Goal: Use online tool/utility: Utilize a website feature to perform a specific function

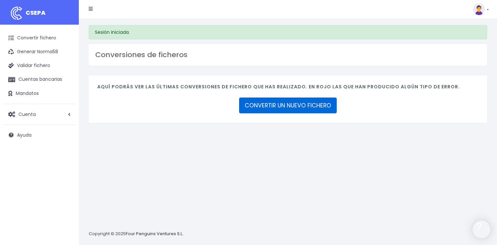
click at [287, 103] on link "CONVERTIR UN NUEVO FICHERO" at bounding box center [288, 106] width 98 height 16
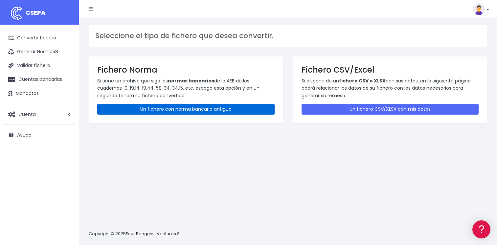
click at [167, 110] on link "Un fichero con norma bancaria antiguo" at bounding box center [185, 109] width 177 height 11
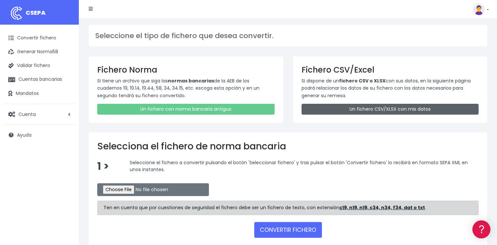
click at [351, 108] on link "Un fichero CSV/XLSX con mis datos" at bounding box center [390, 109] width 177 height 11
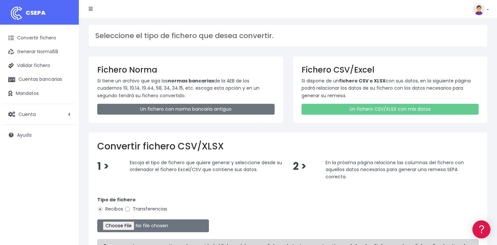
click at [127, 209] on input "Transferencias" at bounding box center [128, 209] width 6 height 6
radio input "true"
click at [125, 227] on input "file" at bounding box center [153, 226] width 112 height 13
type input "C:\fakepath\MODELO REMESAS PAGO PROVEEDORES HOLANDA.xlsx"
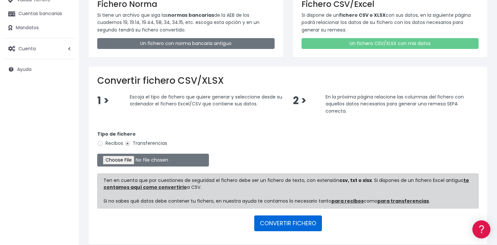
click at [285, 223] on button "CONVERTIR FICHERO" at bounding box center [288, 224] width 68 height 16
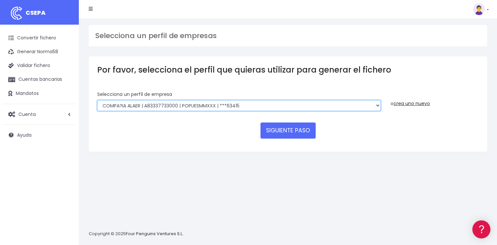
click at [193, 106] on select "AUXILIAR LOGISTICA AEROPORTUARIA SA | A83337733 | POPUESMMXXX | ***63415 COMPAÑ…" at bounding box center [239, 105] width 284 height 11
select select "394"
click at [97, 100] on select "AUXILIAR LOGISTICA AEROPORTUARIA SA | A83337733 | POPUESMMXXX | ***63415 COMPAÑ…" at bounding box center [239, 105] width 284 height 11
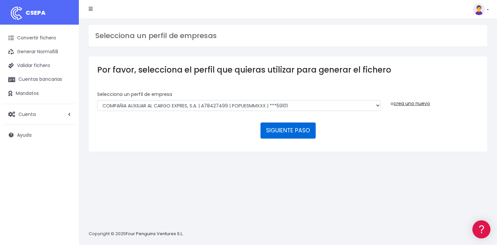
click at [295, 129] on button "SIGUIENTE PASO" at bounding box center [288, 131] width 55 height 16
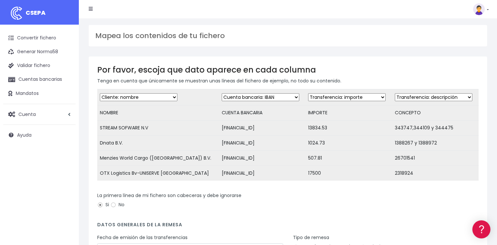
scroll to position [90, 0]
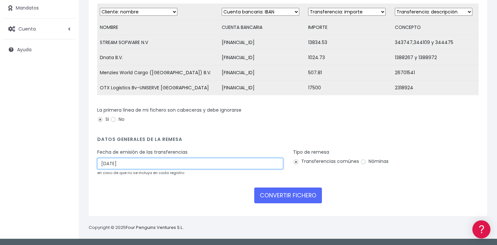
click at [151, 165] on input "22/08/2025" at bounding box center [190, 163] width 186 height 11
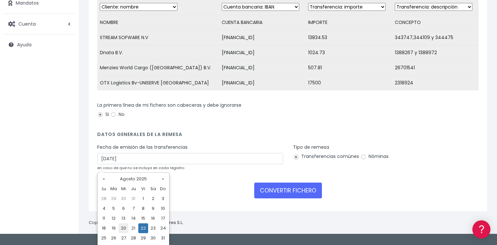
click at [123, 226] on td "20" at bounding box center [124, 228] width 10 height 10
type input "20/08/2025"
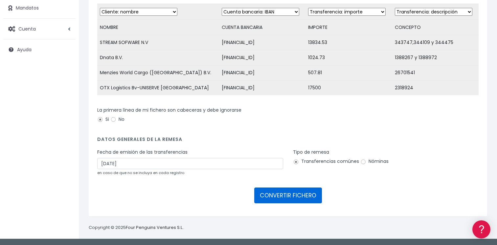
click at [286, 196] on button "CONVERTIR FICHERO" at bounding box center [288, 196] width 68 height 16
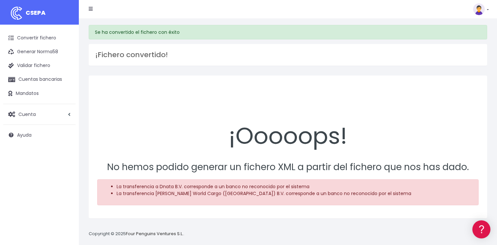
scroll to position [6, 0]
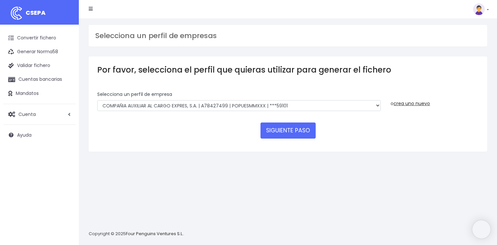
select select "394"
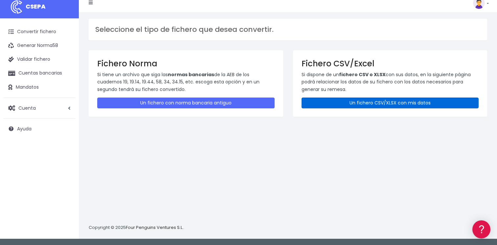
click at [385, 100] on link "Un fichero CSV/XLSX con mis datos" at bounding box center [390, 103] width 177 height 11
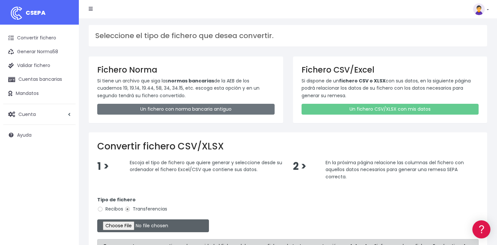
click at [120, 227] on input "file" at bounding box center [153, 226] width 112 height 13
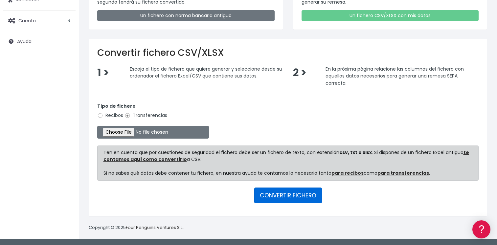
click at [288, 195] on button "CONVERTIR FICHERO" at bounding box center [288, 196] width 68 height 16
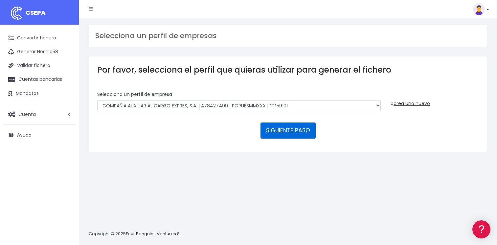
click at [288, 130] on button "SIGUIENTE PASO" at bounding box center [288, 131] width 55 height 16
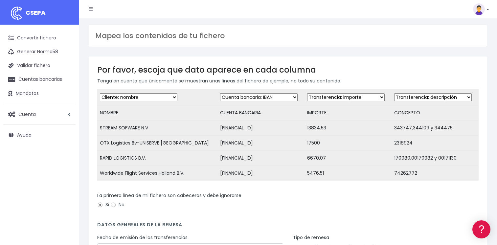
scroll to position [90, 0]
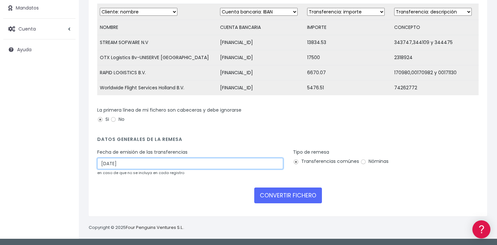
click at [139, 165] on input "[DATE]" at bounding box center [190, 163] width 186 height 11
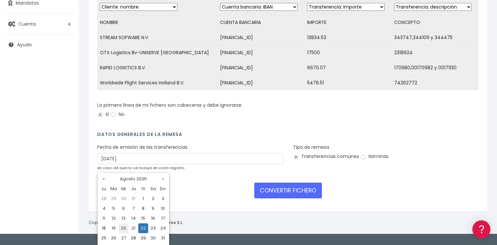
click at [123, 228] on td "20" at bounding box center [124, 228] width 10 height 10
type input "20/08/2025"
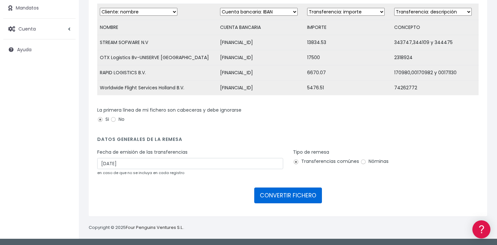
click at [301, 197] on button "CONVERTIR FICHERO" at bounding box center [288, 196] width 68 height 16
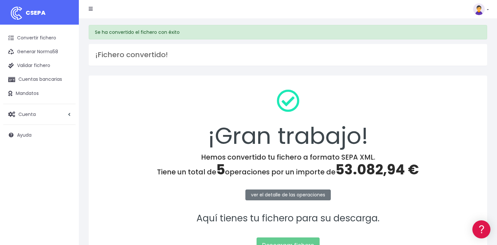
scroll to position [69, 0]
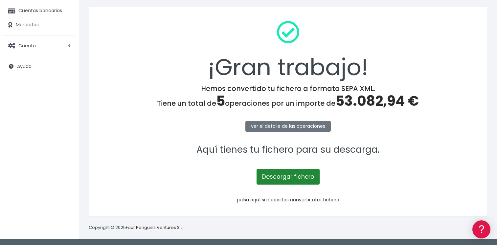
click at [283, 178] on link "Descargar fichero" at bounding box center [288, 177] width 63 height 16
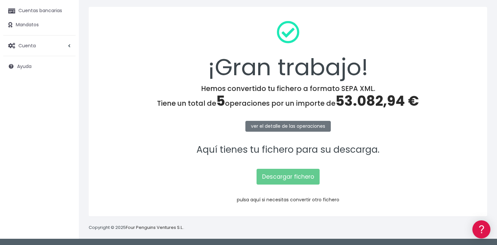
click at [293, 198] on link "pulsa aquí si necesitas convertir otro fichero" at bounding box center [288, 200] width 103 height 7
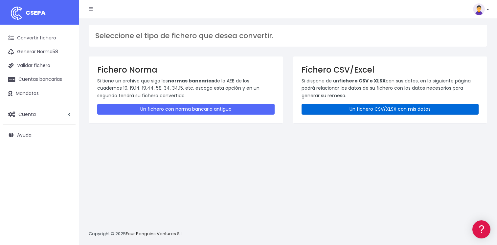
click at [393, 108] on link "Un fichero CSV/XLSX con mis datos" at bounding box center [390, 109] width 177 height 11
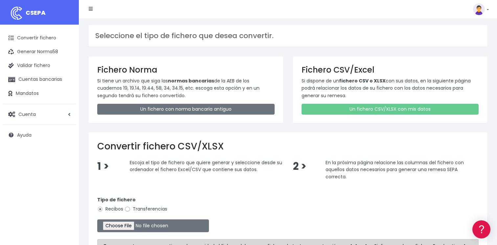
click at [127, 210] on input "Transferencias" at bounding box center [128, 209] width 6 height 6
radio input "true"
click at [125, 227] on input "file" at bounding box center [153, 226] width 112 height 13
type input "C:\fakepath\MODELO REMESAS PAGO PROVEEDORES HUNGRIA.xlsx"
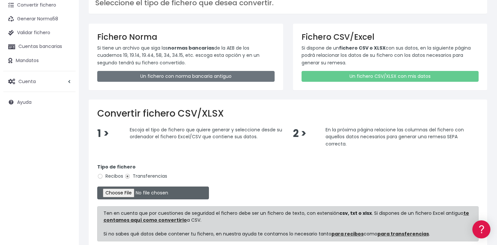
scroll to position [94, 0]
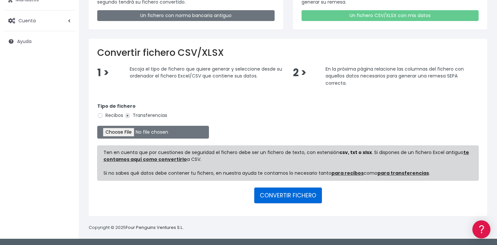
click at [296, 195] on button "CONVERTIR FICHERO" at bounding box center [288, 196] width 68 height 16
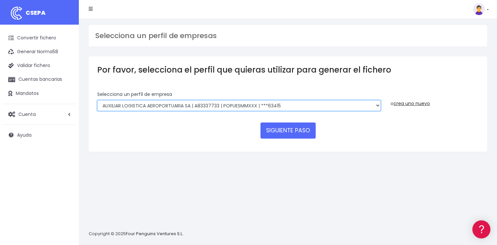
click at [234, 110] on select "AUXILIAR LOGISTICA AEROPORTUARIA SA | A83337733 | POPUESMMXXX | ***63415 COMPAÑ…" at bounding box center [239, 105] width 284 height 11
select select "902"
click at [97, 100] on select "AUXILIAR LOGISTICA AEROPORTUARIA SA | A83337733 | POPUESMMXXX | ***63415 COMPAÑ…" at bounding box center [239, 105] width 284 height 11
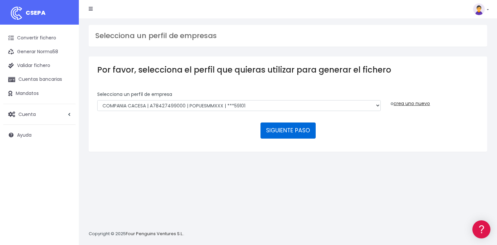
click at [298, 133] on button "SIGUIENTE PASO" at bounding box center [288, 131] width 55 height 16
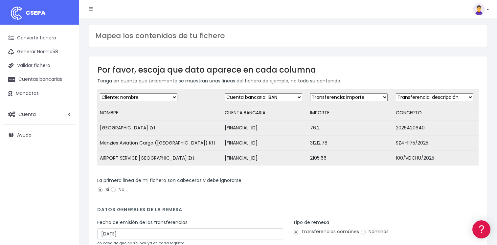
scroll to position [75, 0]
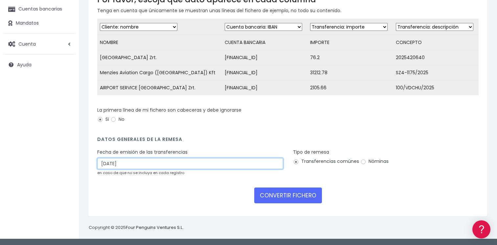
click at [140, 163] on input "[DATE]" at bounding box center [190, 163] width 186 height 11
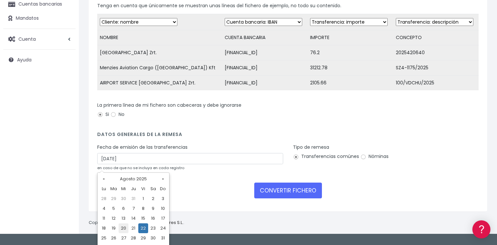
click at [124, 227] on td "20" at bounding box center [124, 228] width 10 height 10
type input "[DATE]"
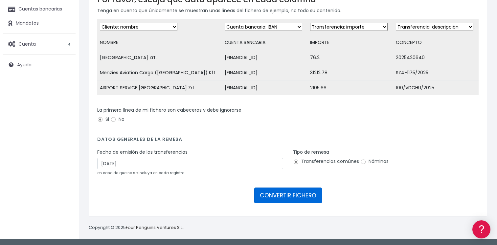
click at [287, 197] on button "CONVERTIR FICHERO" at bounding box center [288, 196] width 68 height 16
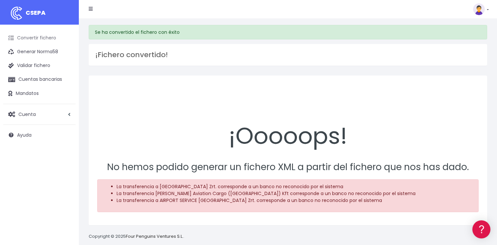
click at [45, 35] on link "Convertir fichero" at bounding box center [39, 38] width 72 height 14
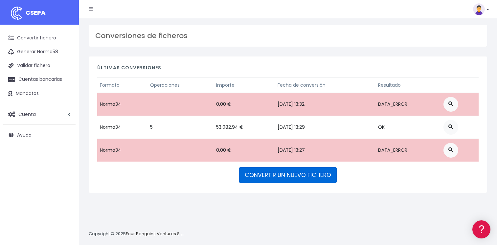
click at [271, 176] on link "CONVERTIR UN NUEVO FICHERO" at bounding box center [288, 175] width 98 height 16
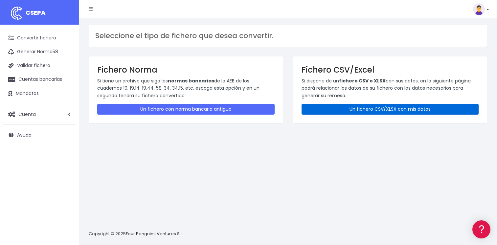
click at [370, 109] on link "Un fichero CSV/XLSX con mis datos" at bounding box center [390, 109] width 177 height 11
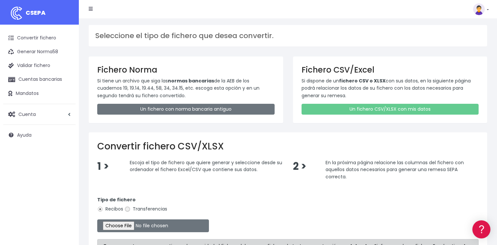
click at [127, 209] on input "Transferencias" at bounding box center [128, 209] width 6 height 6
radio input "true"
click at [126, 226] on input "file" at bounding box center [153, 226] width 112 height 13
type input "C:\fakepath\MODELO REMESAS PAGO PROVEEDORES [PERSON_NAME].xlsx"
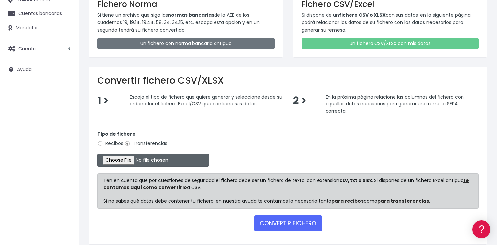
scroll to position [94, 0]
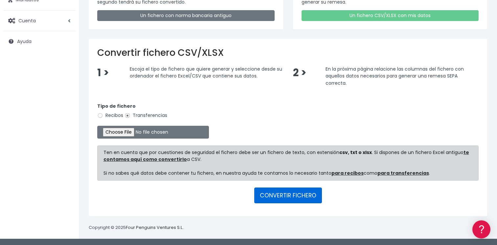
drag, startPoint x: 280, startPoint y: 194, endPoint x: 277, endPoint y: 197, distance: 4.2
click at [280, 194] on button "CONVERTIR FICHERO" at bounding box center [288, 196] width 68 height 16
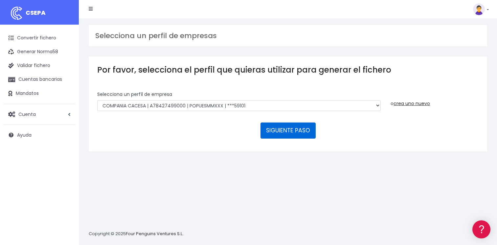
click at [299, 129] on button "SIGUIENTE PASO" at bounding box center [288, 131] width 55 height 16
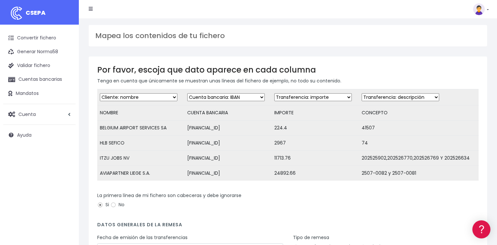
scroll to position [90, 0]
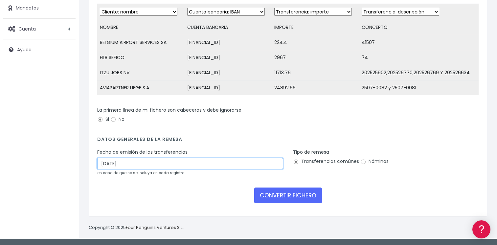
click at [146, 165] on input "[DATE]" at bounding box center [190, 163] width 186 height 11
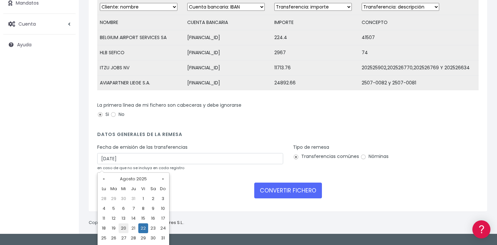
click at [124, 226] on td "20" at bounding box center [124, 228] width 10 height 10
type input "[DATE]"
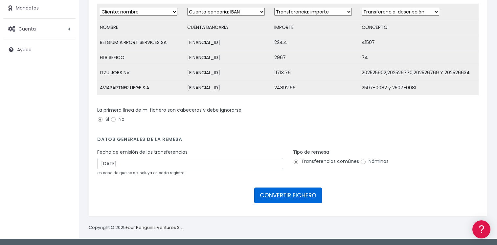
click at [298, 198] on button "CONVERTIR FICHERO" at bounding box center [288, 196] width 68 height 16
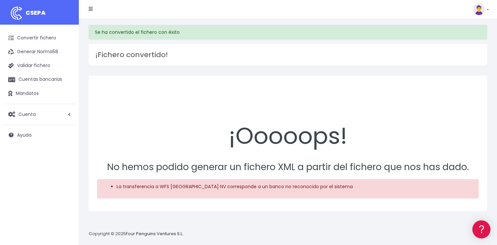
scroll to position [6, 0]
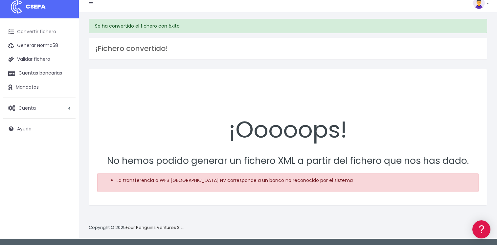
click at [38, 30] on link "Convertir fichero" at bounding box center [39, 32] width 72 height 14
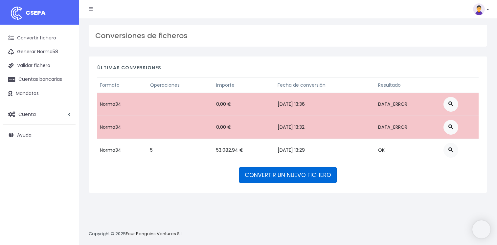
click at [274, 177] on link "CONVERTIR UN NUEVO FICHERO" at bounding box center [288, 175] width 98 height 16
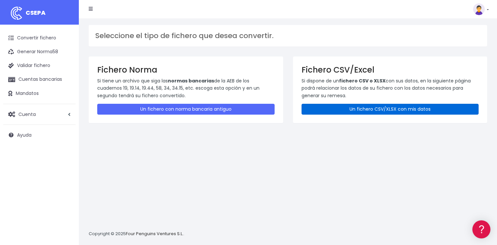
click at [344, 104] on div "Fichero CSV/Excel Si dispone de un fichero CSV o XLSX con sus datos, en la sigu…" at bounding box center [390, 90] width 195 height 67
click at [346, 107] on link "Un fichero CSV/XLSX con mis datos" at bounding box center [390, 109] width 177 height 11
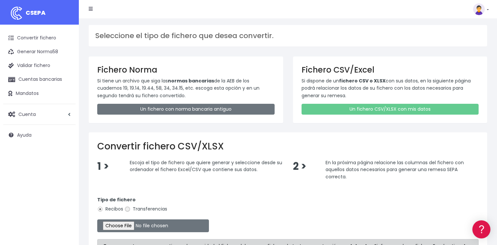
click at [127, 209] on input "Transferencias" at bounding box center [128, 209] width 6 height 6
radio input "true"
click at [122, 224] on input "file" at bounding box center [153, 226] width 112 height 13
type input "C:\fakepath\MODELO REMESAS PAGO PROVEEDORES BELGICA.xlsx"
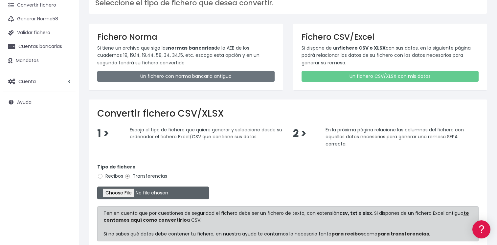
scroll to position [66, 0]
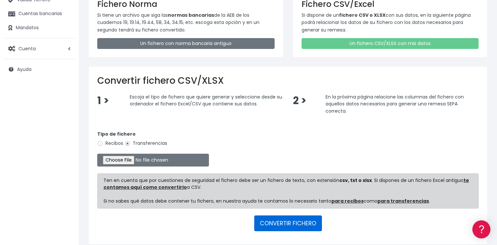
click at [296, 221] on button "CONVERTIR FICHERO" at bounding box center [288, 224] width 68 height 16
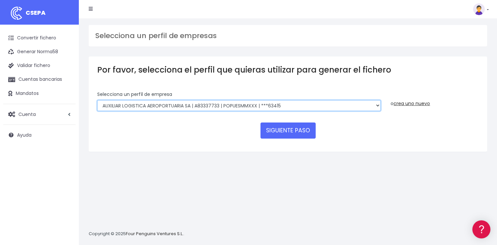
click at [277, 106] on select "AUXILIAR LOGISTICA AEROPORTUARIA SA | A83337733 | POPUESMMXXX | ***63415 COMPAÑ…" at bounding box center [239, 105] width 284 height 11
select select "902"
click at [97, 100] on select "AUXILIAR LOGISTICA AEROPORTUARIA SA | A83337733 | POPUESMMXXX | ***63415 COMPAÑ…" at bounding box center [239, 105] width 284 height 11
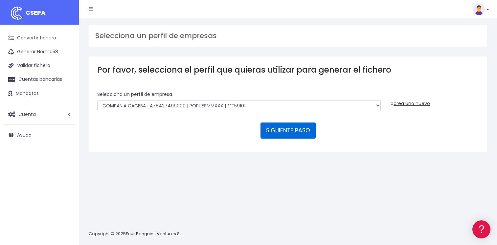
click at [283, 129] on button "SIGUIENTE PASO" at bounding box center [288, 131] width 55 height 16
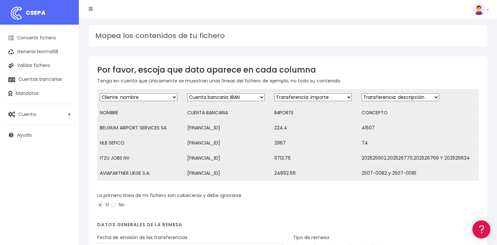
scroll to position [90, 0]
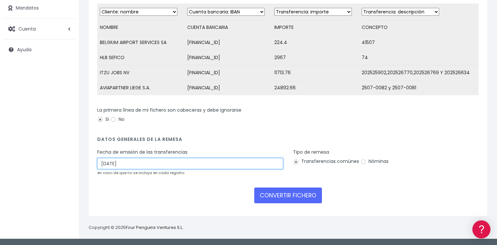
click at [160, 164] on input "22/08/2025" at bounding box center [190, 163] width 186 height 11
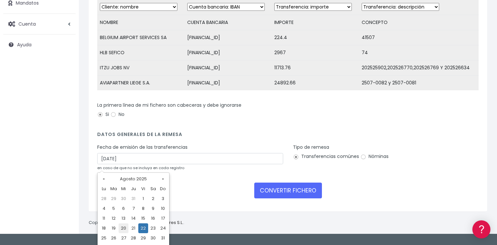
click at [123, 231] on td "20" at bounding box center [124, 228] width 10 height 10
type input "20/08/2025"
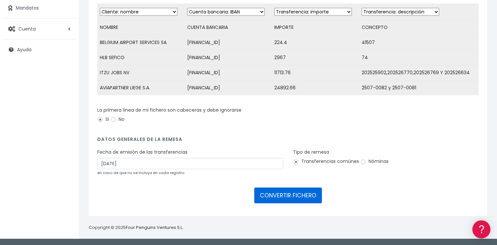
click at [270, 198] on button "CONVERTIR FICHERO" at bounding box center [288, 196] width 68 height 16
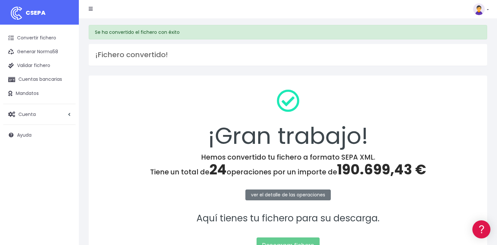
scroll to position [69, 0]
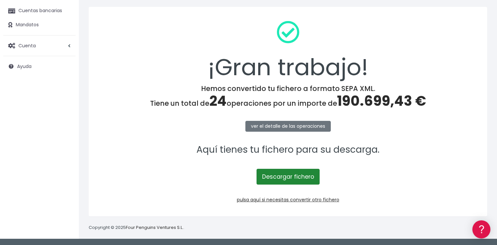
click at [285, 178] on link "Descargar fichero" at bounding box center [288, 177] width 63 height 16
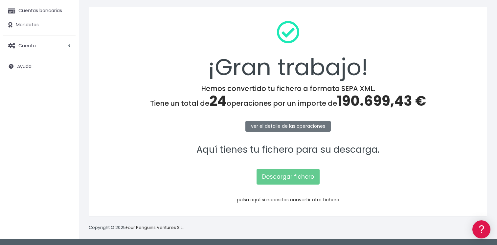
click at [280, 201] on link "pulsa aquí si necesitas convertir otro fichero" at bounding box center [288, 200] width 103 height 7
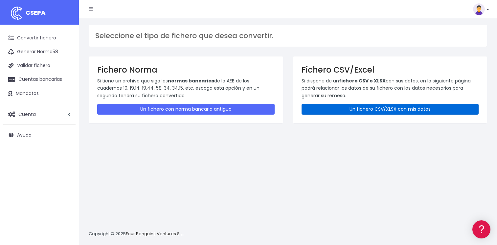
click at [354, 109] on link "Un fichero CSV/XLSX con mis datos" at bounding box center [390, 109] width 177 height 11
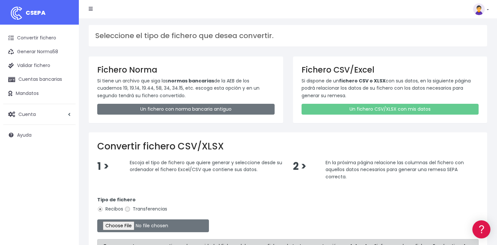
click at [128, 209] on input "Transferencias" at bounding box center [128, 209] width 6 height 6
radio input "true"
click at [126, 225] on input "file" at bounding box center [153, 226] width 112 height 13
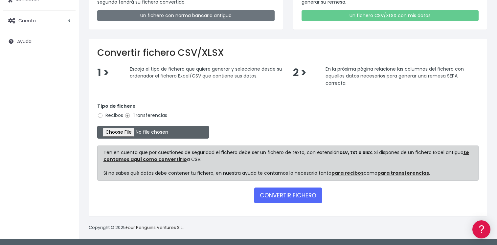
type input "C:\fakepath\MODELO REMESAS PAGO PROVEEDORES FRANCIA.xlsx"
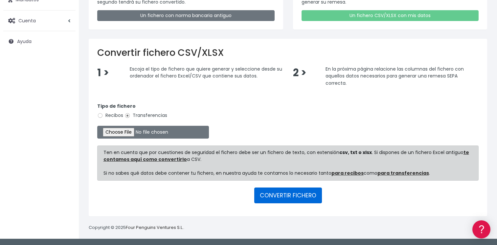
click at [290, 198] on button "CONVERTIR FICHERO" at bounding box center [288, 196] width 68 height 16
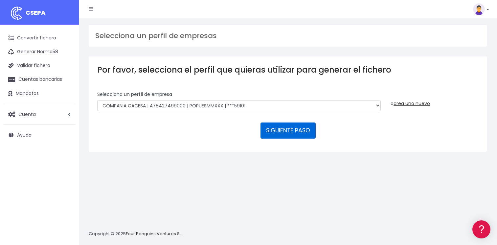
click at [289, 132] on button "SIGUIENTE PASO" at bounding box center [288, 131] width 55 height 16
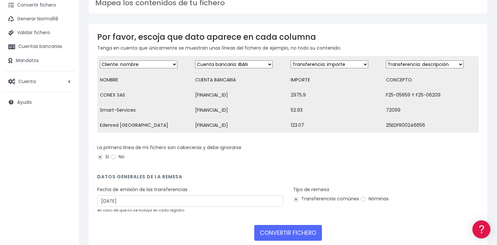
scroll to position [75, 0]
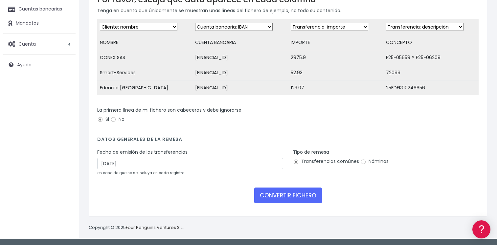
click at [145, 158] on div "Fecha de emisión de las transferencias [DATE] en caso de que no se incluya en c…" at bounding box center [190, 162] width 186 height 27
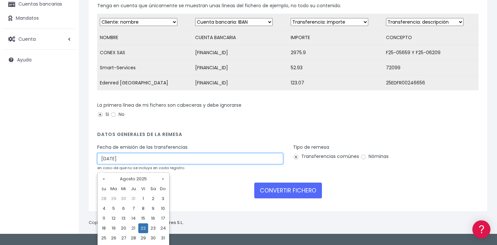
click at [144, 164] on input "[DATE]" at bounding box center [190, 158] width 186 height 11
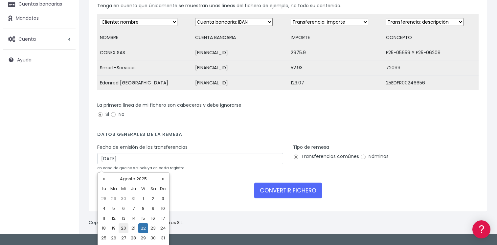
click at [121, 227] on td "20" at bounding box center [124, 228] width 10 height 10
type input "[DATE]"
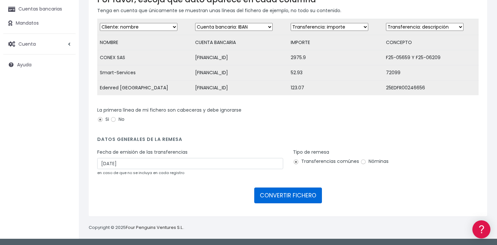
click at [281, 197] on button "CONVERTIR FICHERO" at bounding box center [288, 196] width 68 height 16
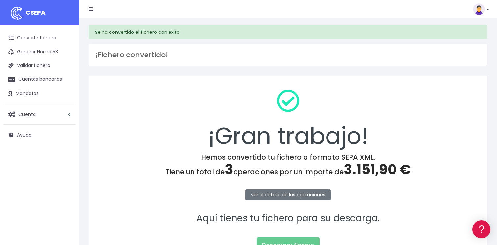
scroll to position [66, 0]
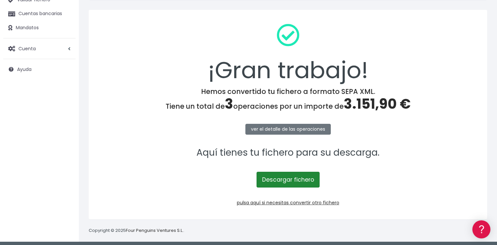
click at [302, 183] on link "Descargar fichero" at bounding box center [288, 180] width 63 height 16
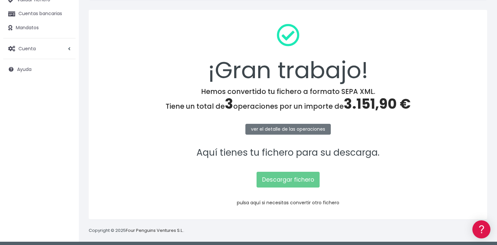
click at [266, 201] on link "pulsa aquí si necesitas convertir otro fichero" at bounding box center [288, 202] width 103 height 7
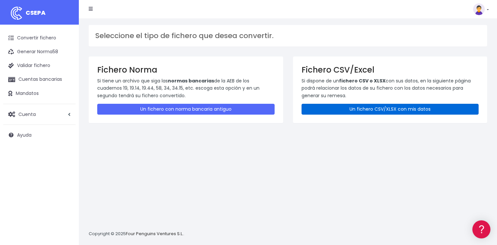
click at [341, 110] on link "Un fichero CSV/XLSX con mis datos" at bounding box center [390, 109] width 177 height 11
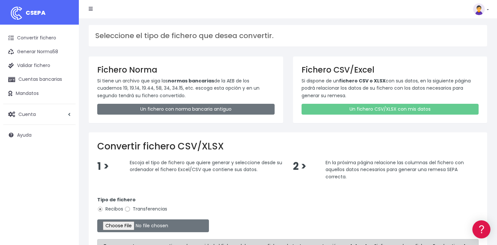
click at [127, 209] on input "Transferencias" at bounding box center [128, 209] width 6 height 6
radio input "true"
click at [123, 225] on input "file" at bounding box center [153, 226] width 112 height 13
type input "C:\fakepath\MODELO REMESAS PAGO PROVEEDORES POLONIA EUR.xlsx"
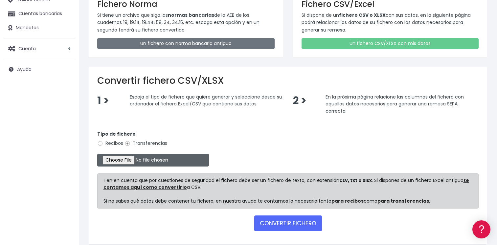
scroll to position [94, 0]
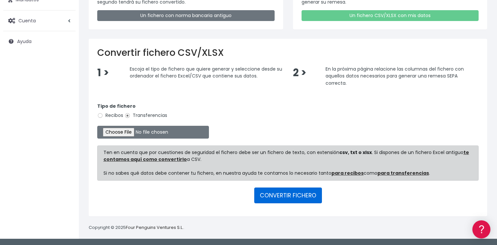
click at [292, 197] on button "CONVERTIR FICHERO" at bounding box center [288, 196] width 68 height 16
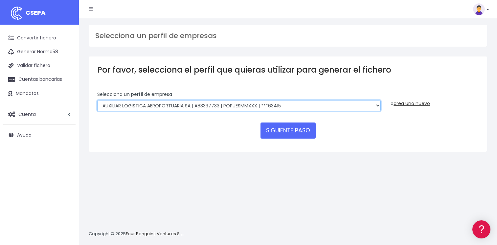
click at [261, 105] on select "AUXILIAR LOGISTICA AEROPORTUARIA SA | A83337733 | POPUESMMXXX | ***63415 COMPAÑ…" at bounding box center [239, 105] width 284 height 11
select select "902"
click at [97, 100] on select "AUXILIAR LOGISTICA AEROPORTUARIA SA | A83337733 | POPUESMMXXX | ***63415 COMPAÑ…" at bounding box center [239, 105] width 284 height 11
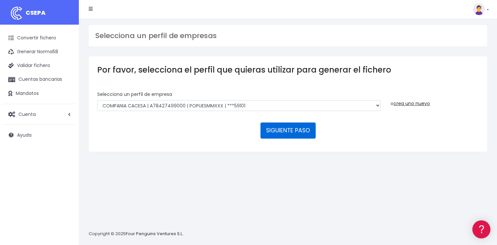
click at [274, 134] on button "SIGUIENTE PASO" at bounding box center [288, 131] width 55 height 16
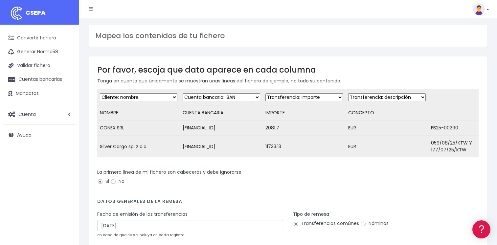
scroll to position [67, 0]
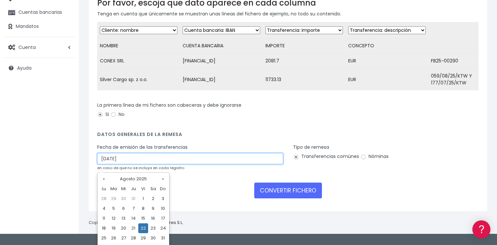
click at [130, 164] on input "22/08/2025" at bounding box center [190, 158] width 186 height 11
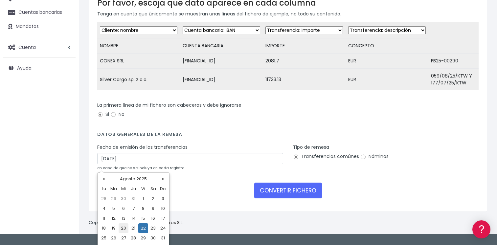
click at [122, 229] on td "20" at bounding box center [124, 228] width 10 height 10
type input "20/08/2025"
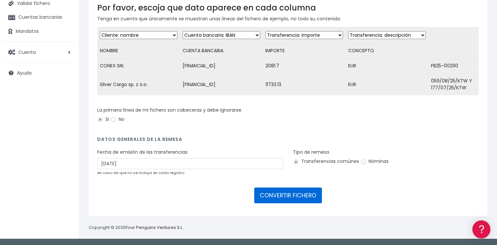
click at [297, 195] on button "CONVERTIR FICHERO" at bounding box center [288, 196] width 68 height 16
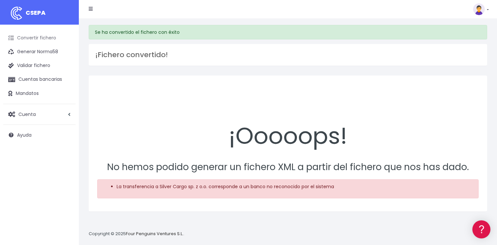
click at [51, 35] on link "Convertir fichero" at bounding box center [39, 38] width 72 height 14
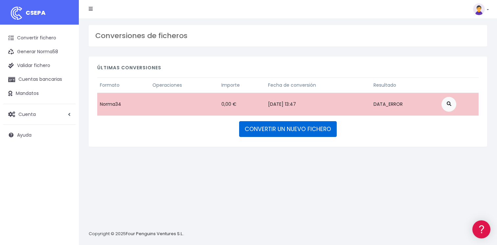
click at [299, 128] on link "CONVERTIR UN NUEVO FICHERO" at bounding box center [288, 129] width 98 height 16
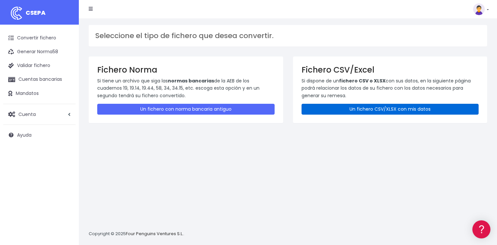
click at [367, 108] on link "Un fichero CSV/XLSX con mis datos" at bounding box center [390, 109] width 177 height 11
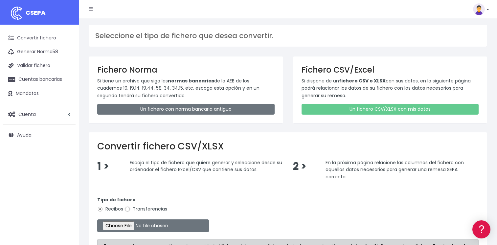
click at [130, 209] on input "Transferencias" at bounding box center [128, 209] width 6 height 6
radio input "true"
click at [127, 225] on input "file" at bounding box center [153, 226] width 112 height 13
type input "C:\fakepath\MODELO REMESAS PAGO PROVEEDORES BELGICA.xlsx"
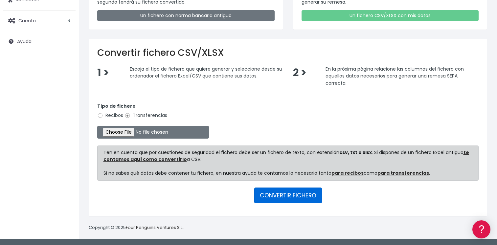
click at [291, 196] on button "CONVERTIR FICHERO" at bounding box center [288, 196] width 68 height 16
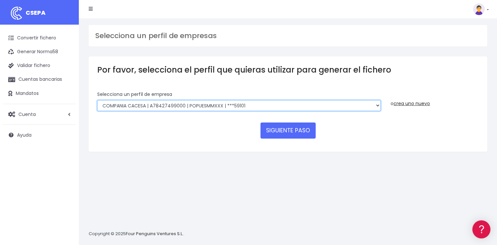
click at [243, 105] on select "AUXILIAR LOGISTICA AEROPORTUARIA SA | A83337733 | POPUESMMXXX | ***63415 COMPAÑ…" at bounding box center [239, 105] width 284 height 11
click at [97, 100] on select "AUXILIAR LOGISTICA AEROPORTUARIA SA | A83337733 | POPUESMMXXX | ***63415 COMPAÑ…" at bounding box center [239, 105] width 284 height 11
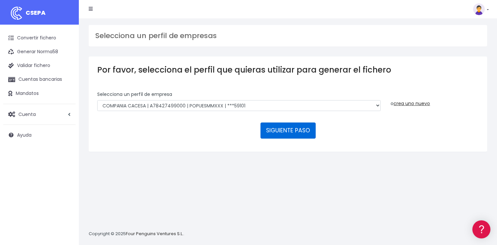
click at [278, 129] on button "SIGUIENTE PASO" at bounding box center [288, 131] width 55 height 16
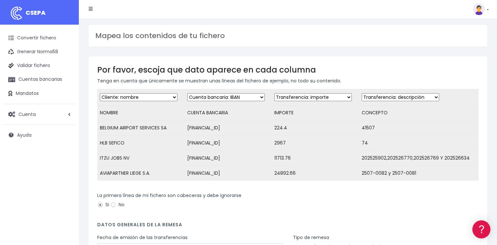
scroll to position [90, 0]
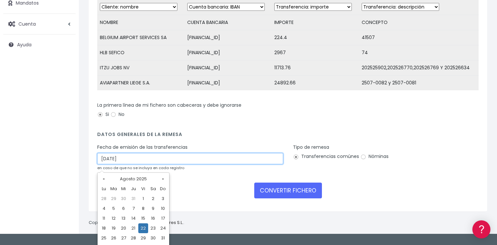
click at [147, 164] on input "[DATE]" at bounding box center [190, 158] width 186 height 11
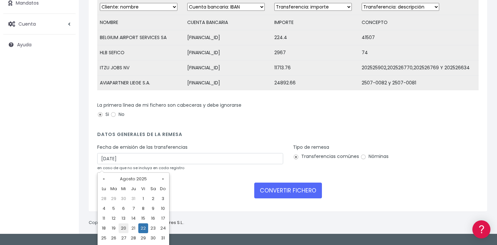
click at [122, 229] on td "20" at bounding box center [124, 228] width 10 height 10
type input "[DATE]"
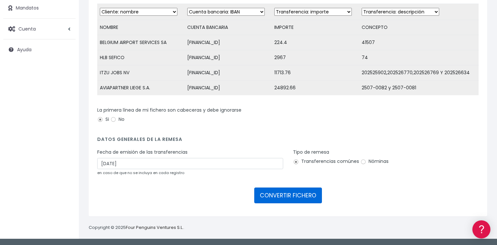
click at [299, 196] on button "CONVERTIR FICHERO" at bounding box center [288, 196] width 68 height 16
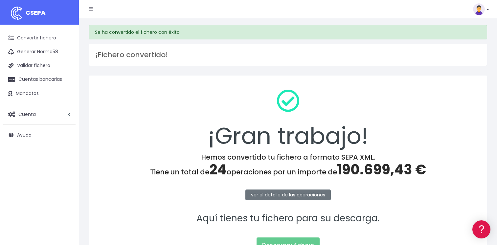
scroll to position [33, 0]
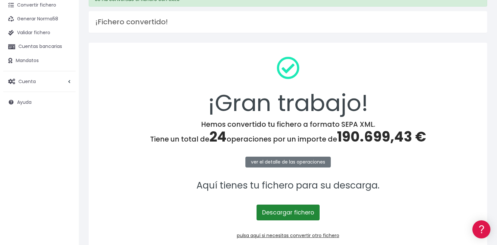
click at [290, 210] on link "Descargar fichero" at bounding box center [288, 213] width 63 height 16
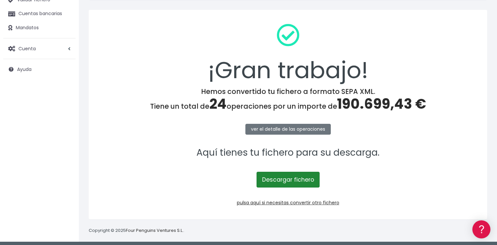
scroll to position [69, 0]
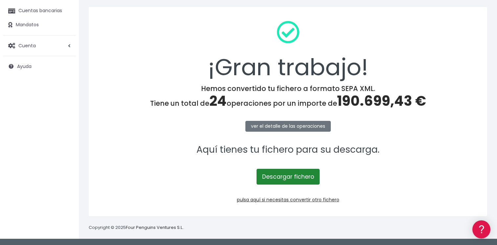
click at [282, 179] on link "Descargar fichero" at bounding box center [288, 177] width 63 height 16
click at [289, 196] on p "pulsa aquí si necesitas convertir otro fichero" at bounding box center [288, 199] width 382 height 7
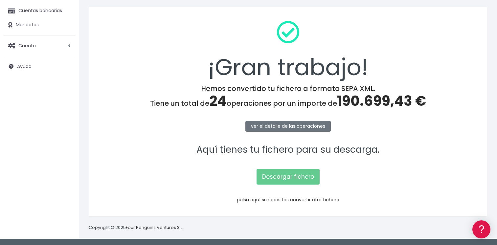
click at [290, 200] on link "pulsa aquí si necesitas convertir otro fichero" at bounding box center [288, 200] width 103 height 7
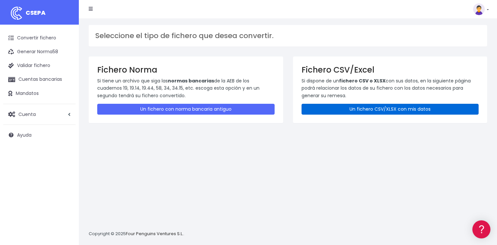
click at [334, 108] on link "Un fichero CSV/XLSX con mis datos" at bounding box center [390, 109] width 177 height 11
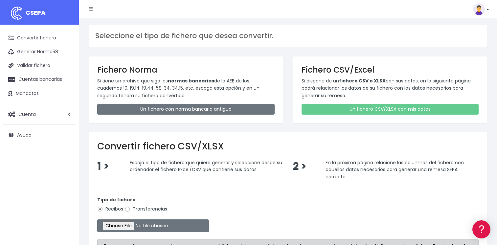
click at [128, 207] on input "Transferencias" at bounding box center [128, 209] width 6 height 6
radio input "true"
click at [126, 220] on input "file" at bounding box center [153, 226] width 112 height 13
type input "C:\fakepath\MODELO REMESAS PAGO PROVEEDORES BELGICA.xlsx"
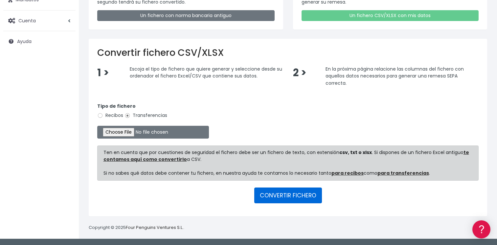
click at [298, 197] on button "CONVERTIR FICHERO" at bounding box center [288, 196] width 68 height 16
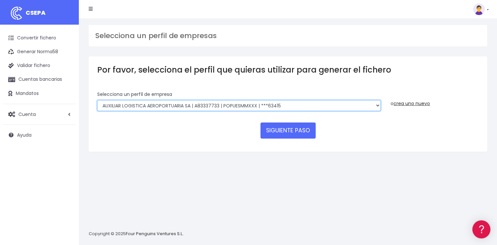
click at [256, 104] on select "AUXILIAR LOGISTICA AEROPORTUARIA SA | A83337733 | POPUESMMXXX | ***63415 COMPAÑ…" at bounding box center [239, 105] width 284 height 11
select select "902"
click at [97, 100] on select "AUXILIAR LOGISTICA AEROPORTUARIA SA | A83337733 | POPUESMMXXX | ***63415 COMPAÑ…" at bounding box center [239, 105] width 284 height 11
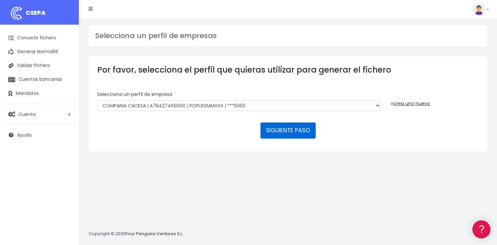
click at [287, 128] on button "SIGUIENTE PASO" at bounding box center [288, 131] width 55 height 16
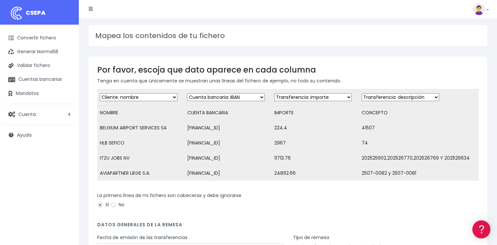
scroll to position [90, 0]
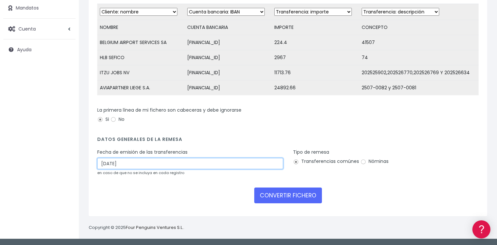
click at [134, 160] on input "[DATE]" at bounding box center [190, 163] width 186 height 11
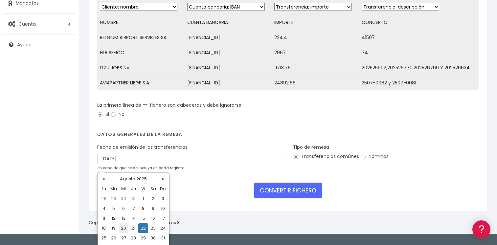
click at [125, 227] on td "20" at bounding box center [124, 228] width 10 height 10
type input "20/08/2025"
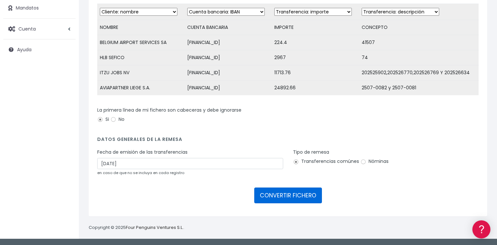
click at [290, 195] on button "CONVERTIR FICHERO" at bounding box center [288, 196] width 68 height 16
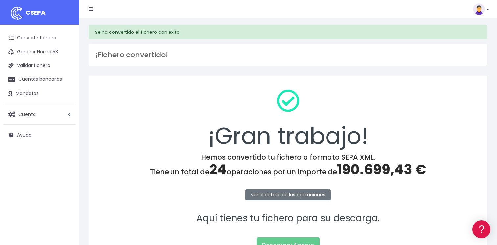
scroll to position [69, 0]
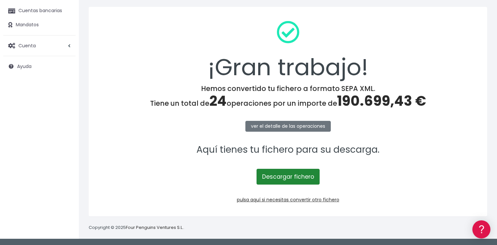
click at [283, 175] on link "Descargar fichero" at bounding box center [288, 177] width 63 height 16
click at [31, 46] on span "Cuenta" at bounding box center [26, 45] width 17 height 7
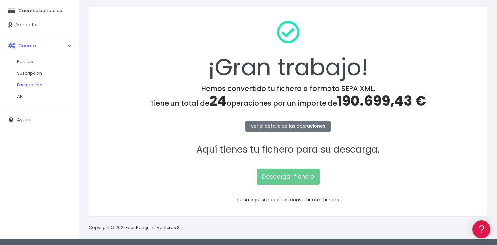
click at [30, 81] on link "Facturación" at bounding box center [43, 85] width 65 height 12
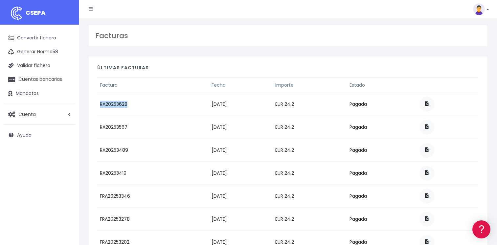
drag, startPoint x: 101, startPoint y: 103, endPoint x: 128, endPoint y: 105, distance: 27.0
click at [128, 105] on td "RA20253628" at bounding box center [153, 104] width 112 height 23
copy td "RA20253628"
